Goal: Navigation & Orientation: Find specific page/section

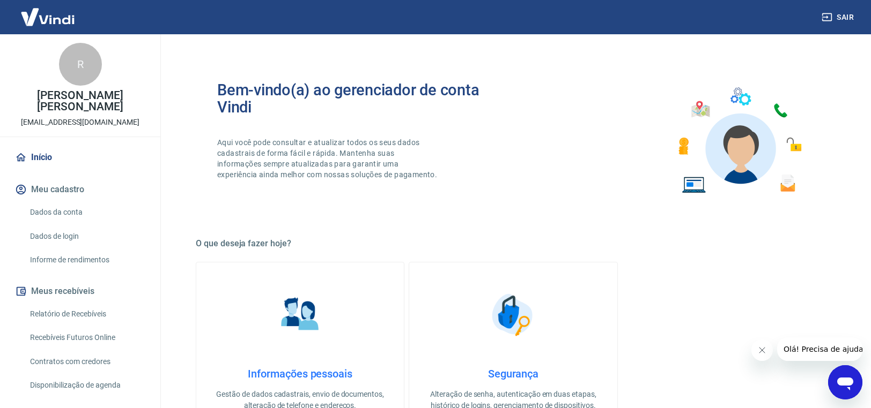
click at [39, 154] on link "Início" at bounding box center [80, 158] width 135 height 24
click at [53, 14] on img at bounding box center [48, 17] width 70 height 33
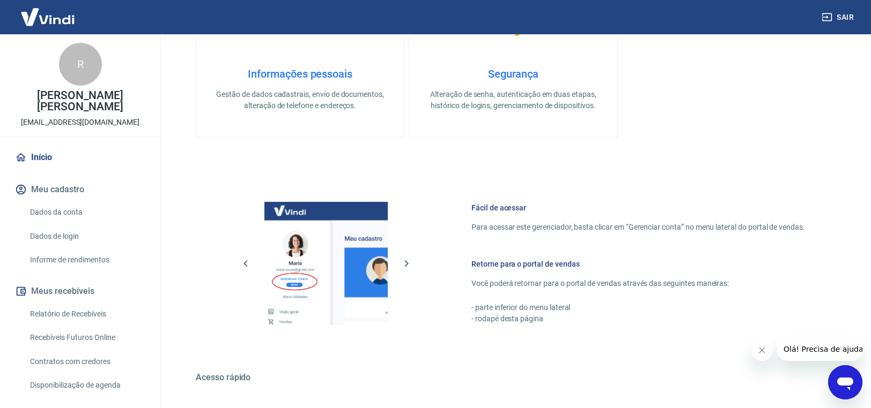
scroll to position [375, 0]
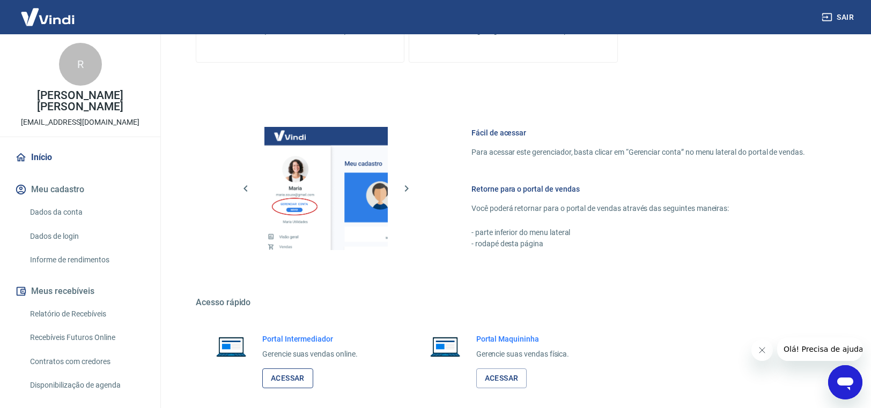
click at [279, 382] on link "Acessar" at bounding box center [287, 379] width 51 height 20
